Goal: Task Accomplishment & Management: Manage account settings

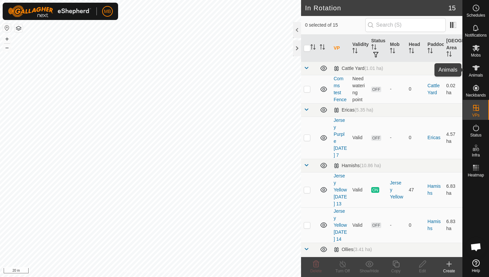
click at [476, 69] on icon at bounding box center [475, 67] width 7 height 5
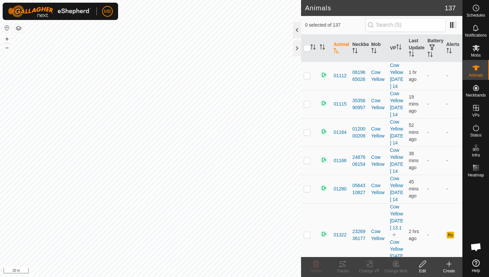
click at [298, 29] on div at bounding box center [297, 30] width 8 height 16
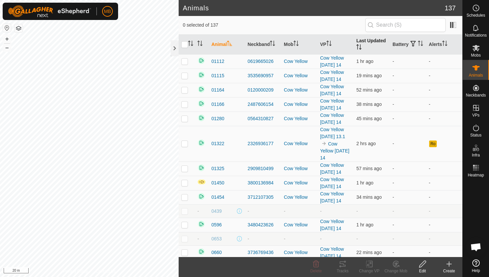
click at [359, 46] on icon "Activate to sort" at bounding box center [358, 46] width 5 height 5
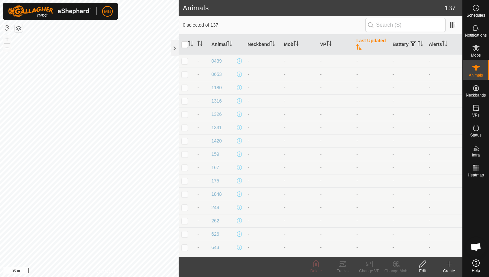
click at [359, 46] on icon "Activate to sort" at bounding box center [358, 46] width 5 height 5
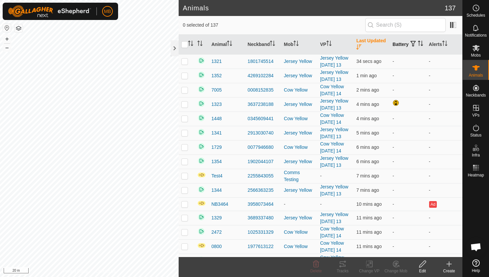
click at [418, 47] on p-sorticon "Activate to sort" at bounding box center [420, 44] width 5 height 5
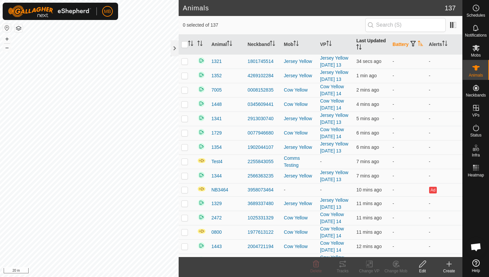
click at [418, 47] on p-sorticon "Activate to sort" at bounding box center [420, 44] width 5 height 5
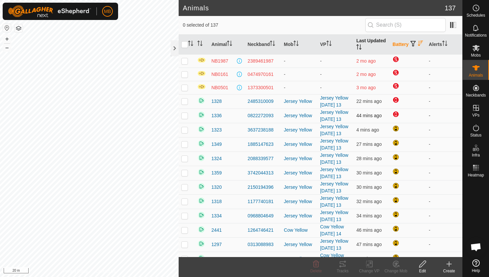
scroll to position [22, 0]
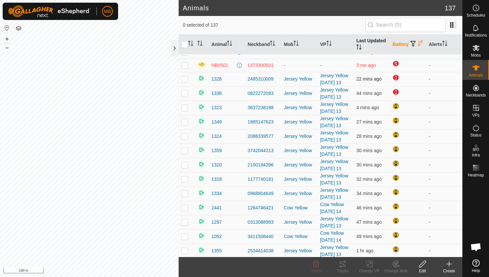
click at [188, 79] on p-checkbox at bounding box center [184, 78] width 7 height 5
checkbox input "false"
click at [185, 96] on td at bounding box center [187, 93] width 16 height 14
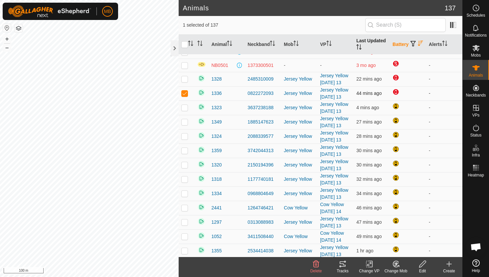
checkbox input "false"
click at [474, 126] on icon at bounding box center [476, 128] width 8 height 8
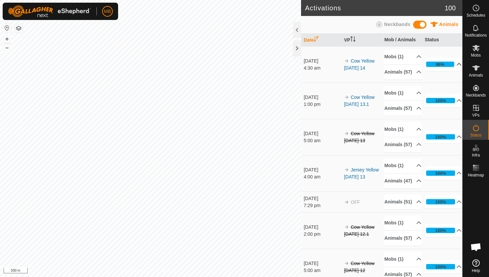
click at [455, 66] on p-accordion-header "96%" at bounding box center [443, 64] width 37 height 13
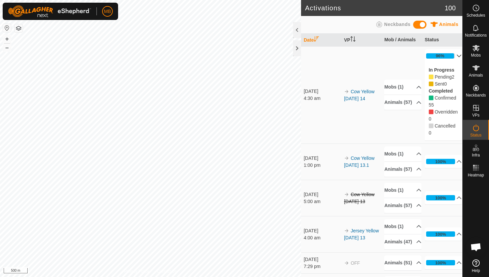
click at [456, 54] on p-accordion-header "96%" at bounding box center [443, 55] width 37 height 13
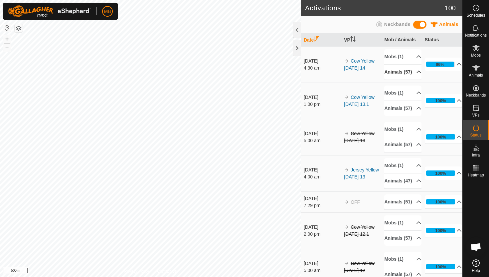
click at [413, 75] on p-accordion-header "Animals (57)" at bounding box center [402, 72] width 37 height 15
